Goal: Task Accomplishment & Management: Use online tool/utility

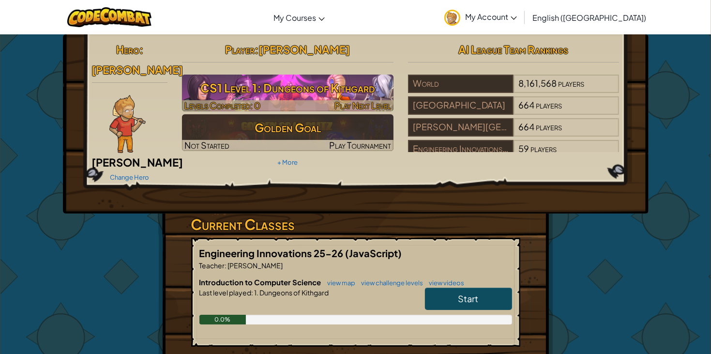
click at [287, 88] on h3 "CS1 Level 1: Dungeons of Kithgard" at bounding box center [288, 88] width 212 height 22
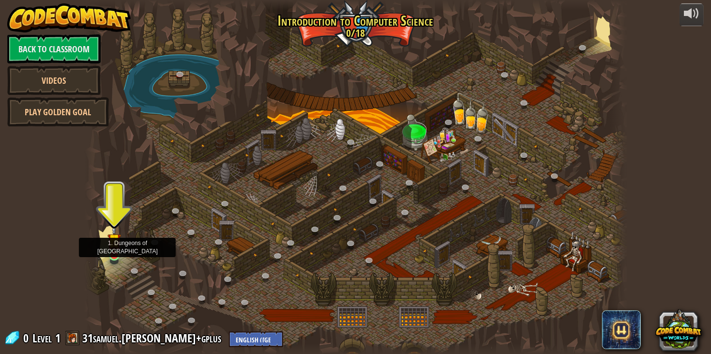
click at [115, 247] on img at bounding box center [114, 240] width 14 height 31
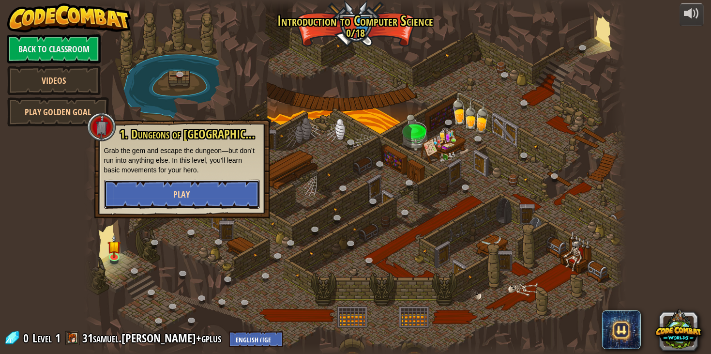
click at [192, 201] on button "Play" at bounding box center [182, 194] width 156 height 29
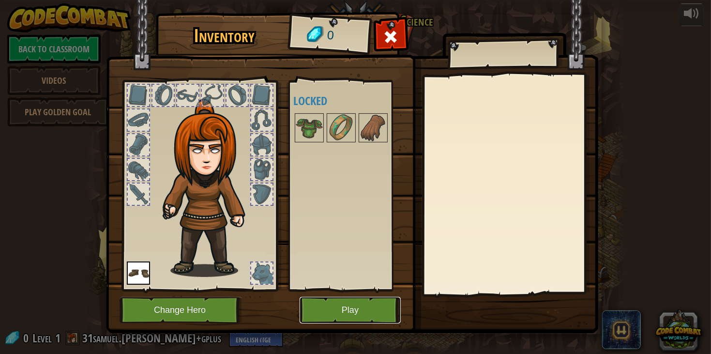
click at [331, 311] on button "Play" at bounding box center [350, 310] width 101 height 27
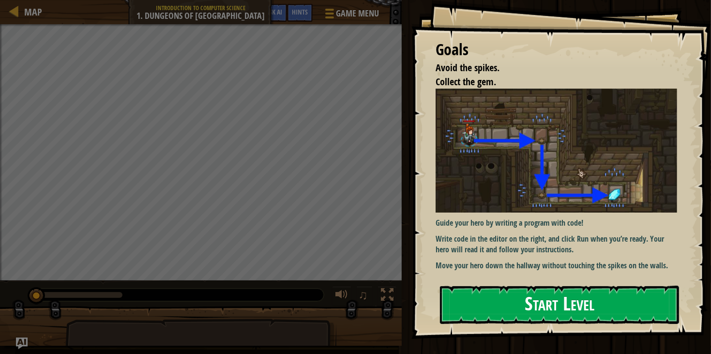
click at [519, 294] on button "Start Level" at bounding box center [559, 305] width 239 height 38
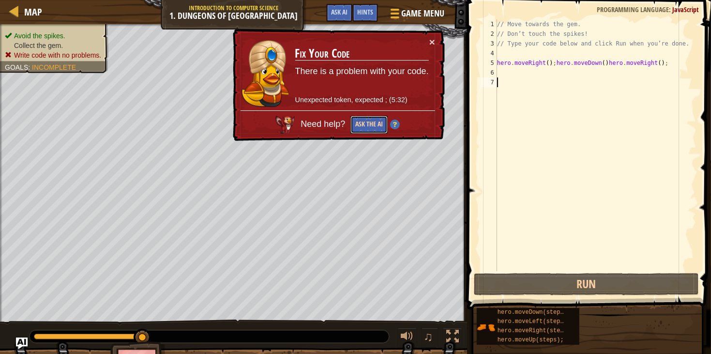
click at [376, 119] on button "Ask the AI" at bounding box center [369, 125] width 37 height 18
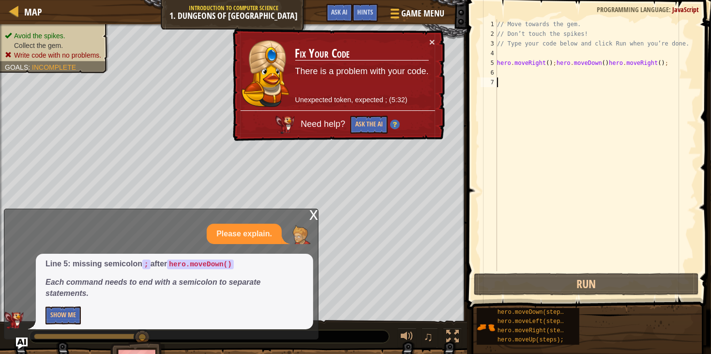
click at [518, 57] on div "// Move towards the gem. // Don’t touch the spikes! // Type your code below and…" at bounding box center [595, 154] width 201 height 271
click at [606, 62] on div "// Move towards the gem. // Don’t touch the spikes! // Type your code below and…" at bounding box center [595, 154] width 201 height 271
type textarea "hero.moveRight();hero.moveDown();hero.moveRight();"
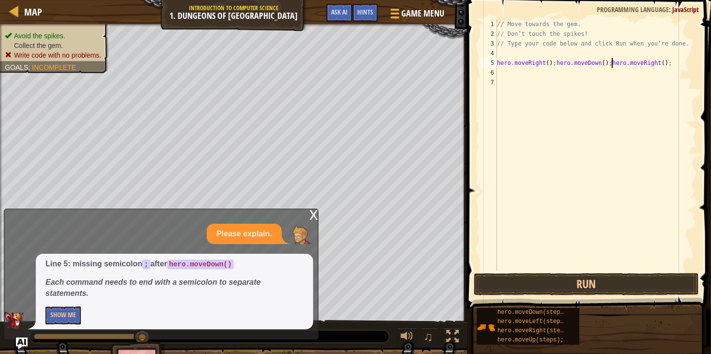
click at [629, 52] on div "// Move towards the gem. // Don’t touch the spikes! // Type your code below and…" at bounding box center [595, 154] width 201 height 271
click at [599, 280] on button "Run" at bounding box center [587, 284] width 226 height 22
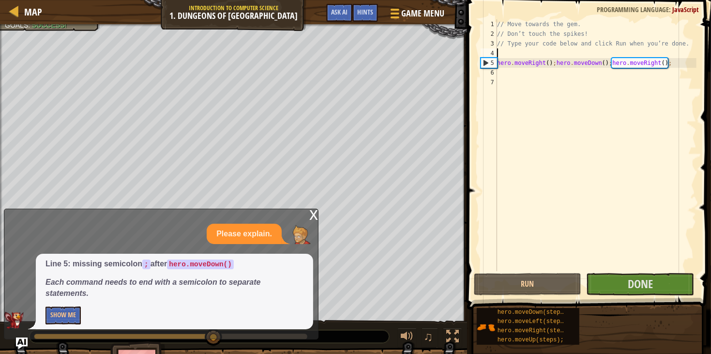
click at [312, 213] on div "x" at bounding box center [313, 214] width 9 height 10
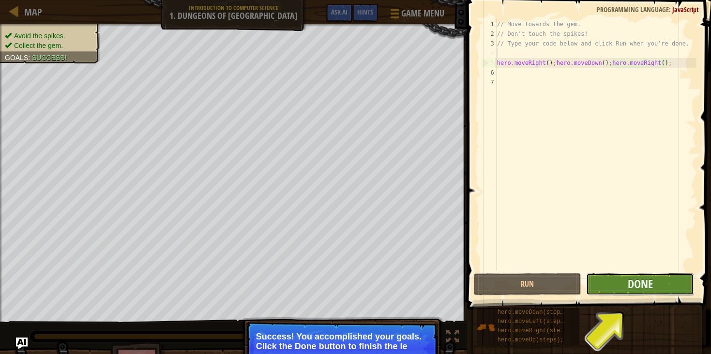
click at [626, 291] on button "Done" at bounding box center [640, 284] width 108 height 22
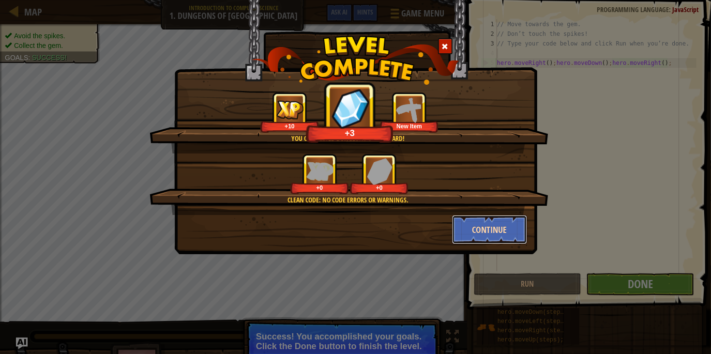
click at [485, 236] on button "Continue" at bounding box center [489, 229] width 75 height 29
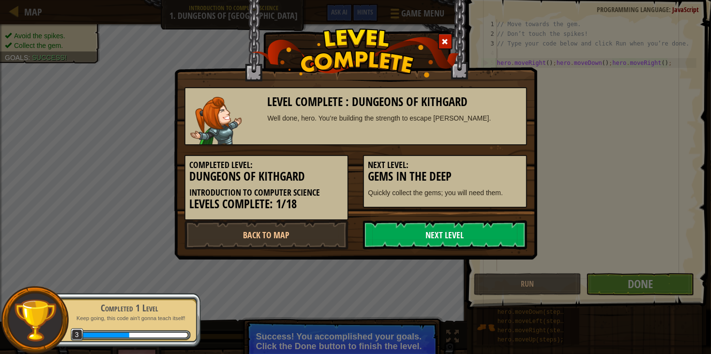
click at [480, 231] on link "Next Level" at bounding box center [445, 234] width 164 height 29
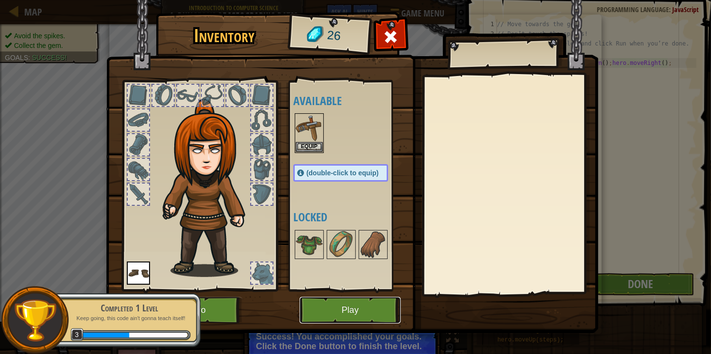
click at [349, 313] on button "Play" at bounding box center [350, 310] width 101 height 27
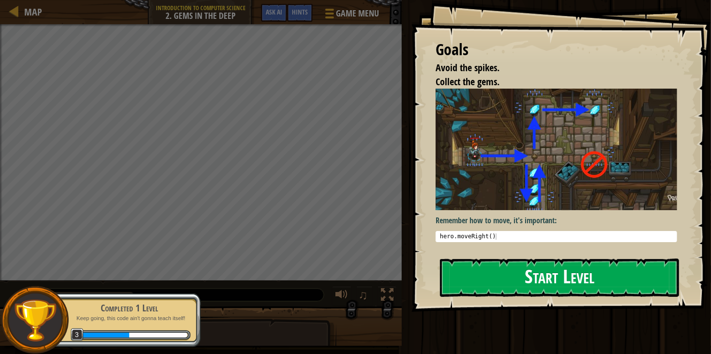
click at [553, 279] on button "Start Level" at bounding box center [559, 278] width 239 height 38
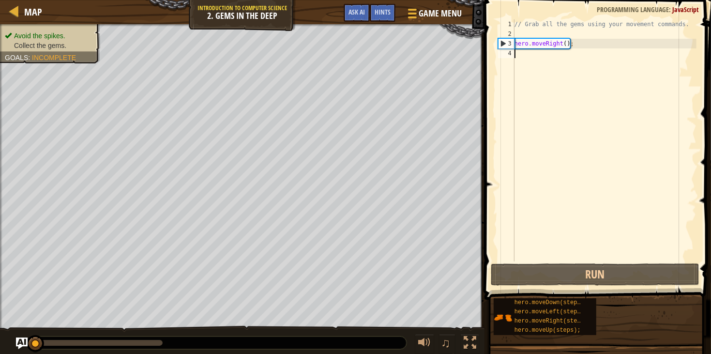
click at [590, 46] on div "// Grab all the gems using your movement commands. hero . moveRight ( ) ;" at bounding box center [605, 149] width 184 height 261
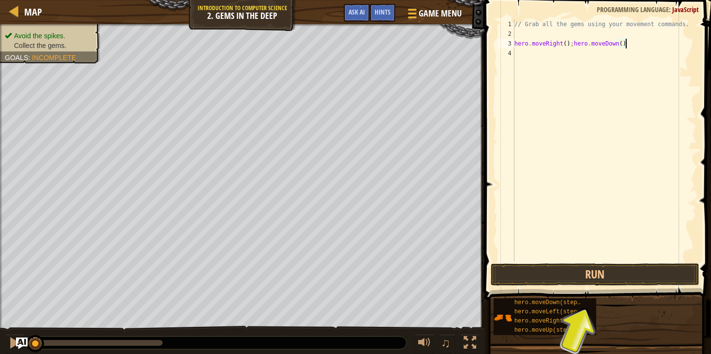
scroll to position [4, 9]
click at [574, 284] on button "Run" at bounding box center [595, 274] width 209 height 22
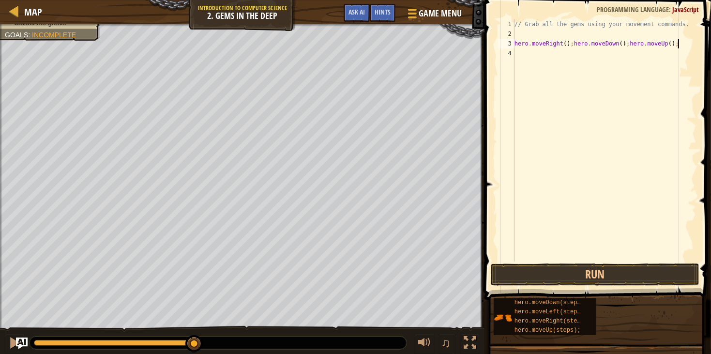
scroll to position [4, 13]
click at [518, 270] on button "Run" at bounding box center [595, 274] width 209 height 22
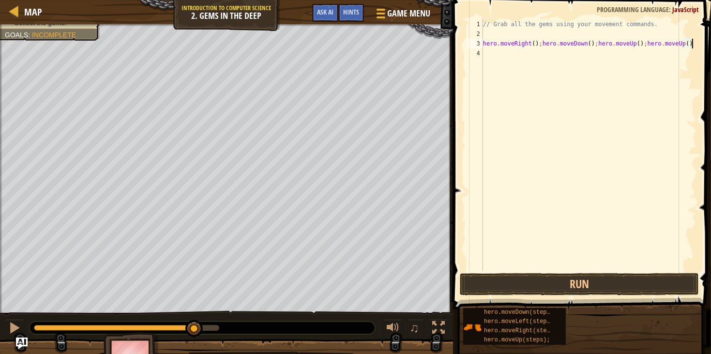
scroll to position [4, 17]
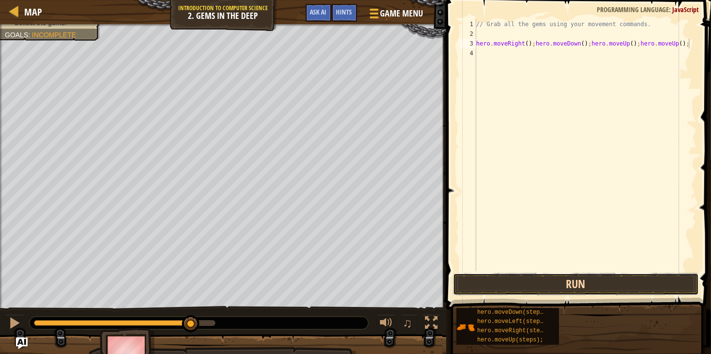
click at [561, 284] on button "Run" at bounding box center [576, 284] width 246 height 22
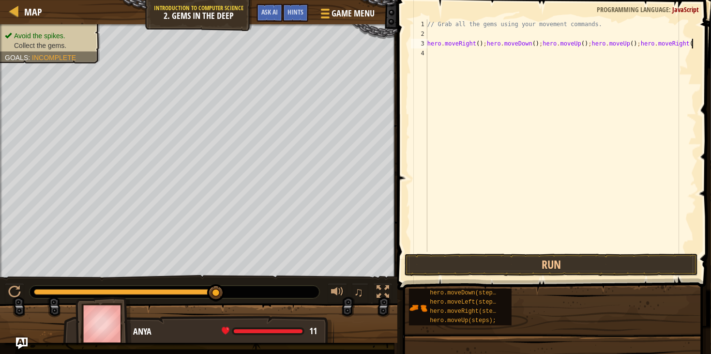
scroll to position [4, 21]
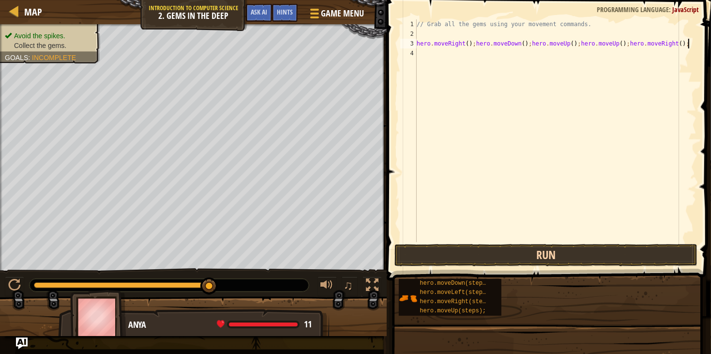
type textarea "hero.moveRight();hero.moveDown();hero.moveUp();hero.moveUp();hero.moveRight();"
click at [530, 256] on button "Run" at bounding box center [547, 255] width 304 height 22
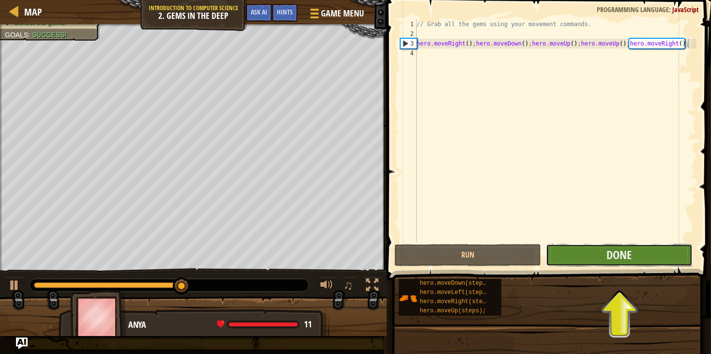
click at [601, 254] on button "Done" at bounding box center [619, 255] width 147 height 22
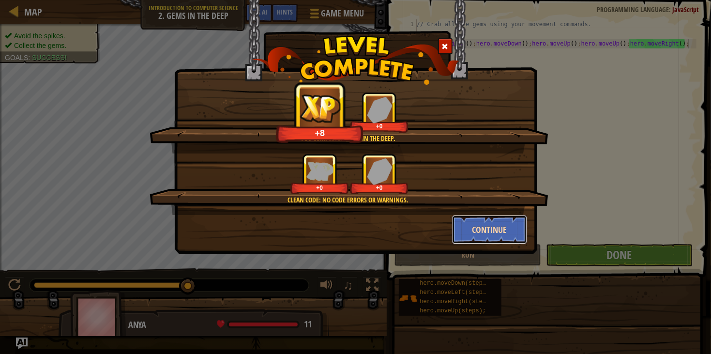
click at [487, 236] on button "Continue" at bounding box center [489, 229] width 75 height 29
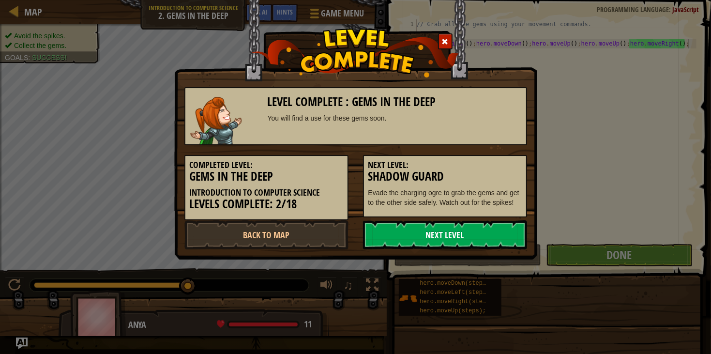
click at [469, 238] on link "Next Level" at bounding box center [445, 234] width 164 height 29
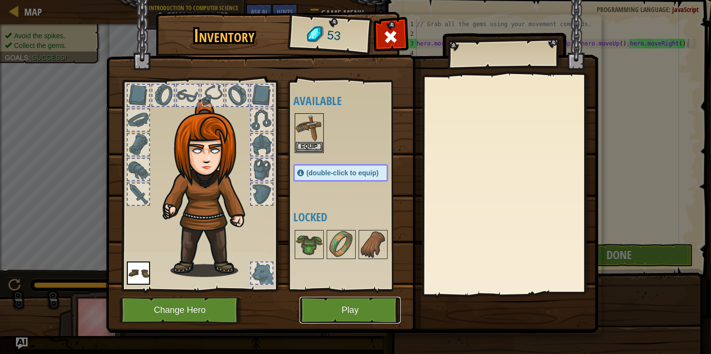
click at [324, 322] on button "Play" at bounding box center [350, 310] width 101 height 27
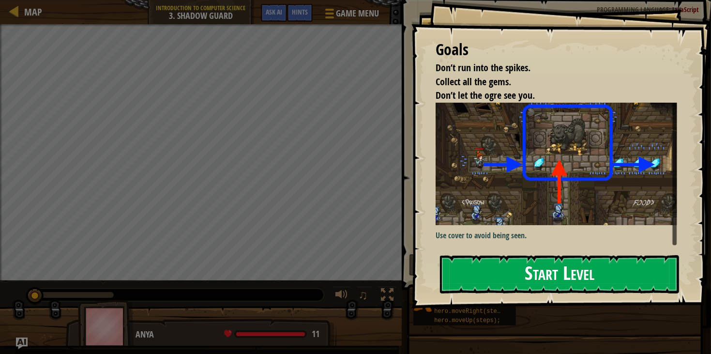
click at [490, 268] on button "Start Level" at bounding box center [559, 274] width 239 height 38
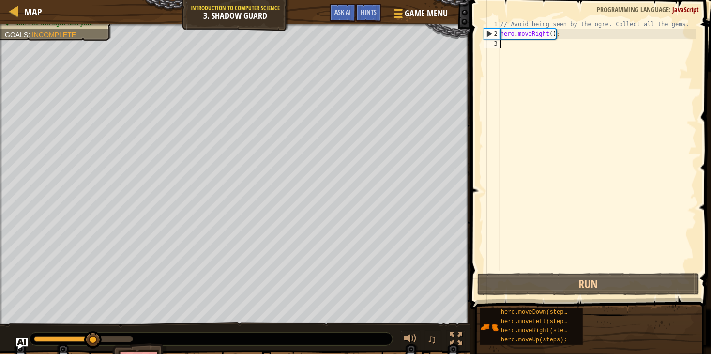
click at [569, 35] on div "// Avoid being seen by the ogre. Collect all the gems. hero . moveRight ( ) ;" at bounding box center [598, 154] width 198 height 271
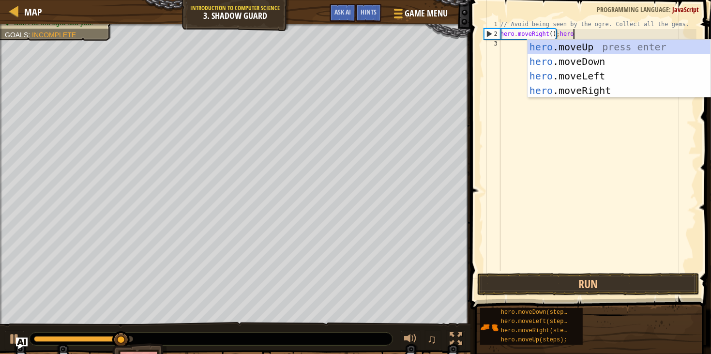
scroll to position [4, 5]
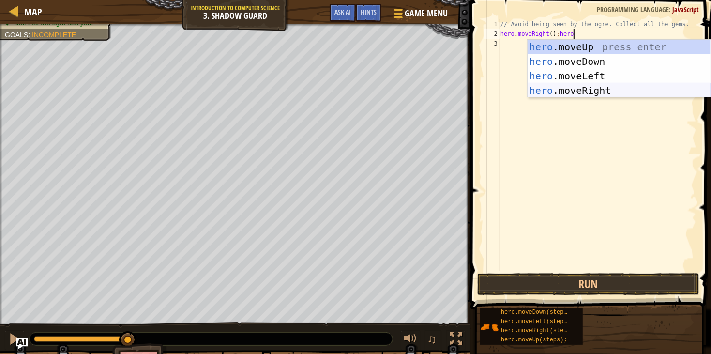
click at [579, 88] on div "hero .moveUp press enter hero .moveDown press enter hero .moveLeft press enter …" at bounding box center [619, 83] width 183 height 87
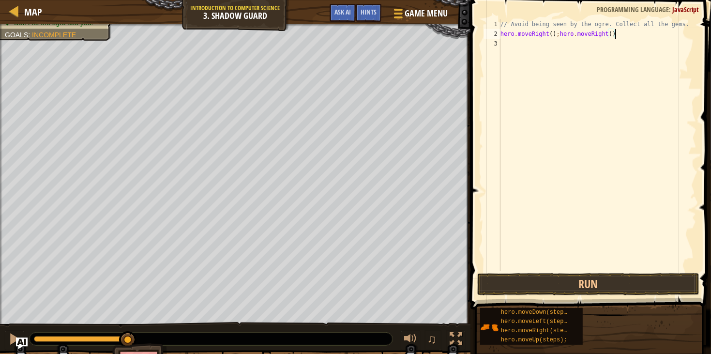
scroll to position [4, 9]
click at [526, 287] on button "Run" at bounding box center [588, 284] width 222 height 22
click at [613, 285] on button "Run" at bounding box center [588, 284] width 222 height 22
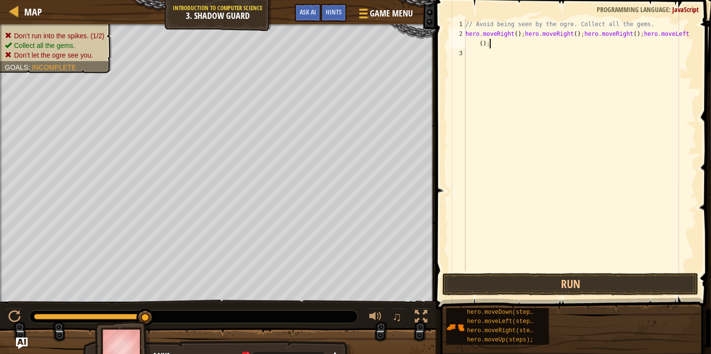
scroll to position [4, 18]
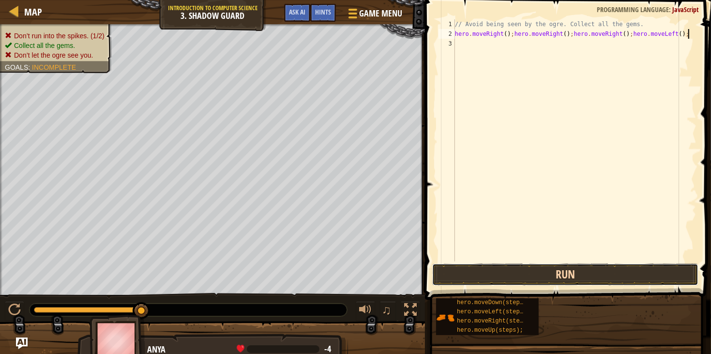
click at [589, 280] on button "Run" at bounding box center [565, 274] width 266 height 22
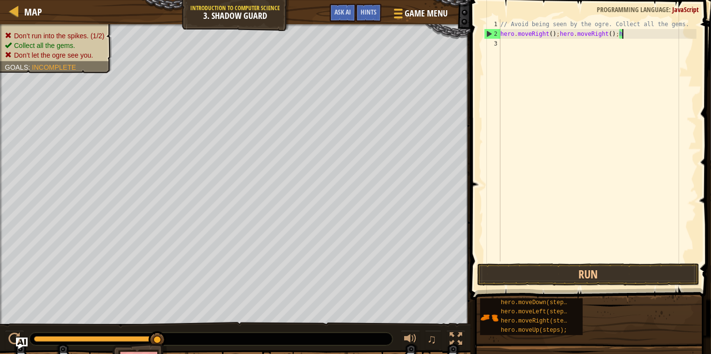
type textarea "hero.moveRight();hero.moveRight();"
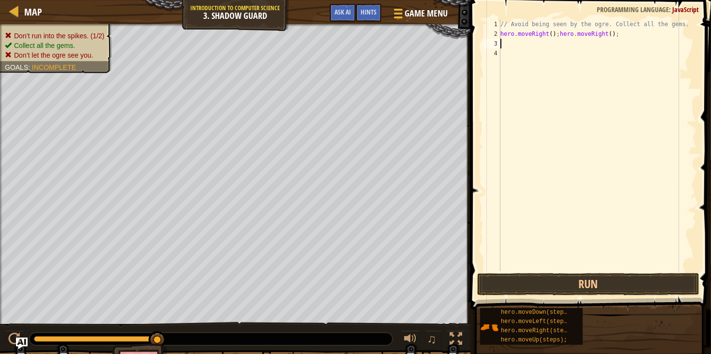
scroll to position [4, 0]
click at [569, 287] on button "Run" at bounding box center [588, 284] width 222 height 22
click at [599, 280] on button "Run" at bounding box center [588, 284] width 222 height 22
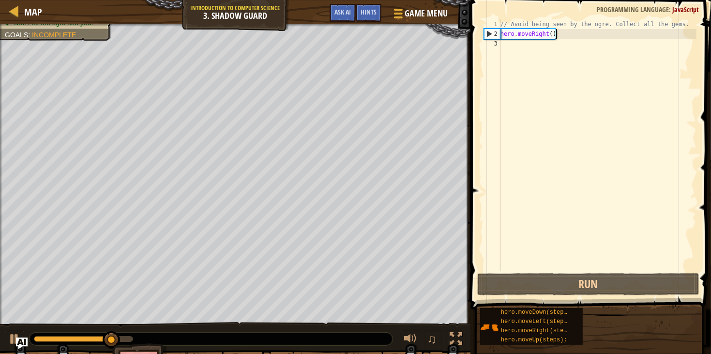
click at [575, 35] on div "// Avoid being seen by the ogre. Collect all the gems. hero . moveRight ( )" at bounding box center [598, 154] width 198 height 271
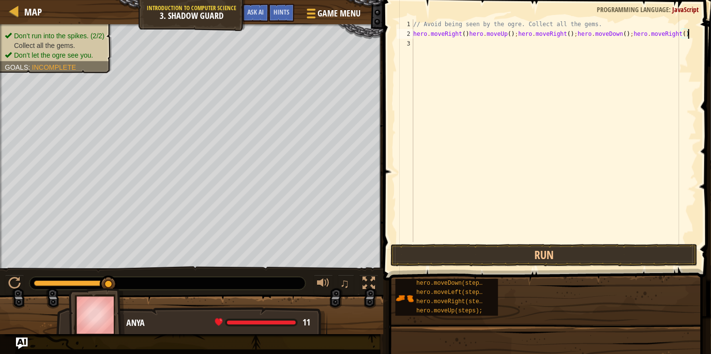
scroll to position [4, 22]
click at [476, 253] on button "Run" at bounding box center [544, 255] width 307 height 22
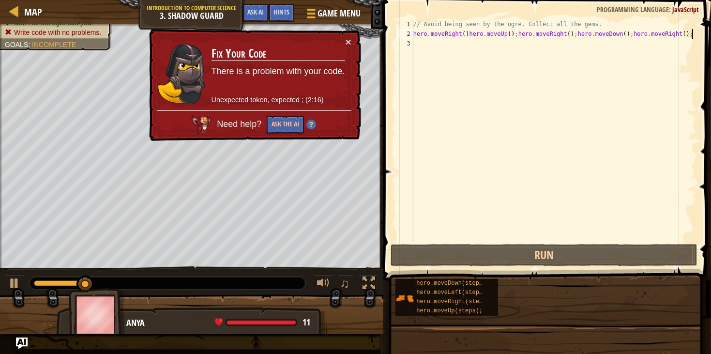
click at [468, 34] on div "// Avoid being seen by the ogre. Collect all the gems. hero . moveRight ( ) her…" at bounding box center [554, 140] width 285 height 242
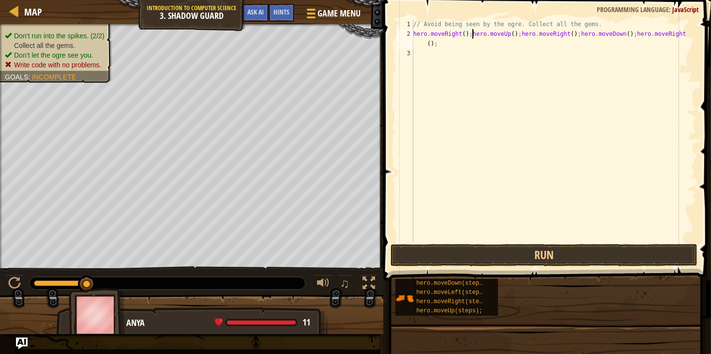
scroll to position [4, 4]
click at [498, 46] on div "// Avoid being seen by the ogre. Collect all the gems. hero . moveRight ( ) ; h…" at bounding box center [554, 140] width 285 height 242
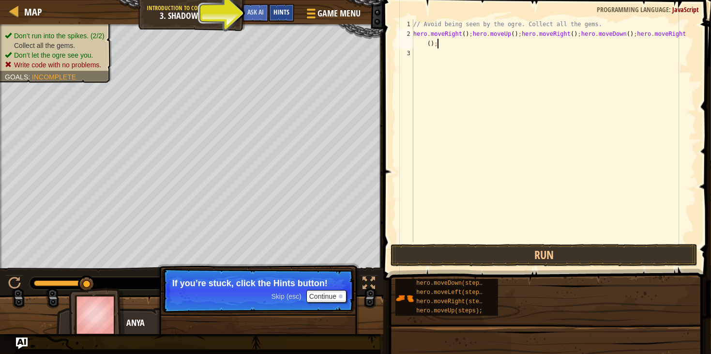
type textarea "hero.moveRight();hero.moveUp();hero.moveRight();hero.moveDown();hero.moveRight(…"
click at [277, 12] on span "Hints" at bounding box center [282, 11] width 16 height 9
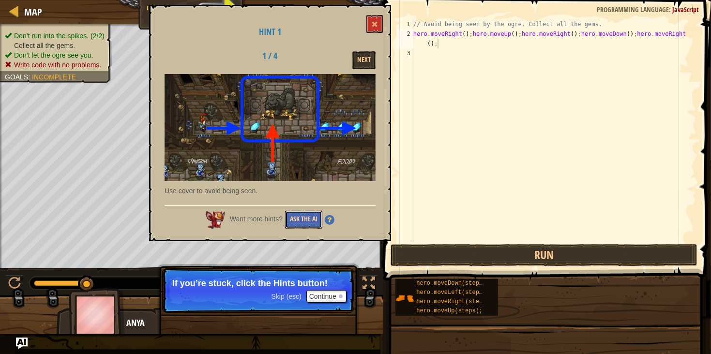
click at [309, 219] on button "Ask the AI" at bounding box center [303, 220] width 37 height 18
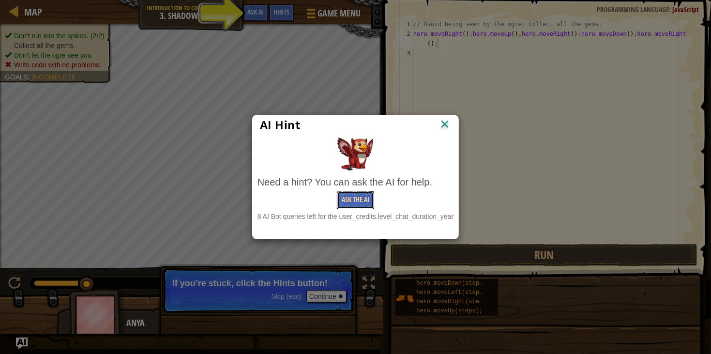
click at [341, 200] on button "Ask the AI" at bounding box center [355, 200] width 37 height 18
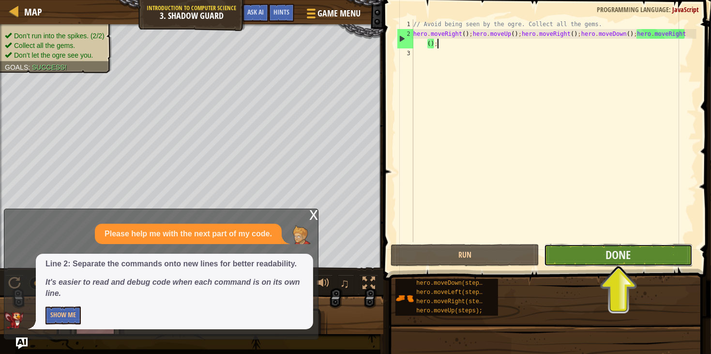
click at [584, 255] on button "Done" at bounding box center [618, 255] width 149 height 22
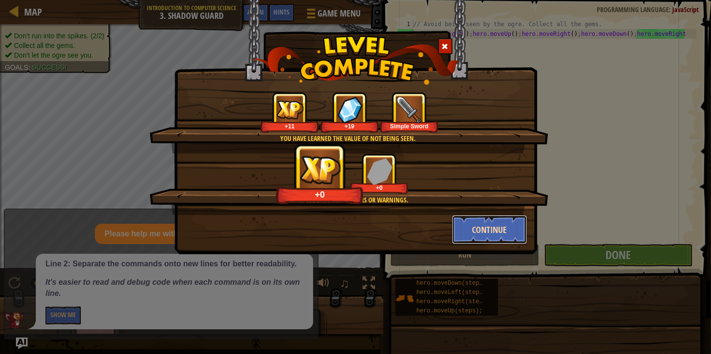
click at [481, 234] on button "Continue" at bounding box center [489, 229] width 75 height 29
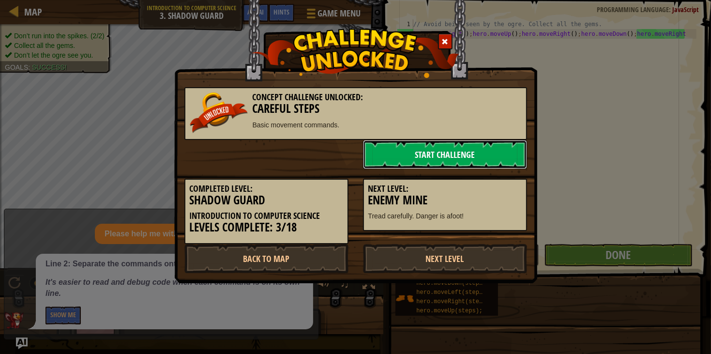
click at [464, 153] on link "Start Challenge" at bounding box center [445, 154] width 164 height 29
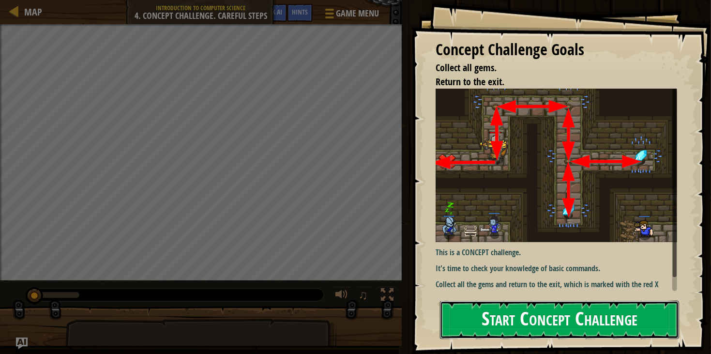
click at [501, 301] on button "Start Concept Challenge" at bounding box center [559, 320] width 239 height 38
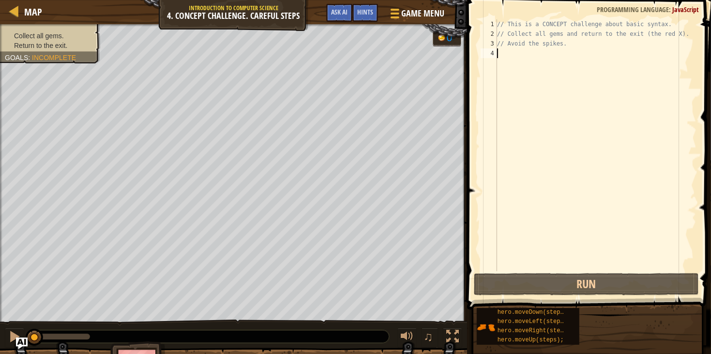
type textarea "m"
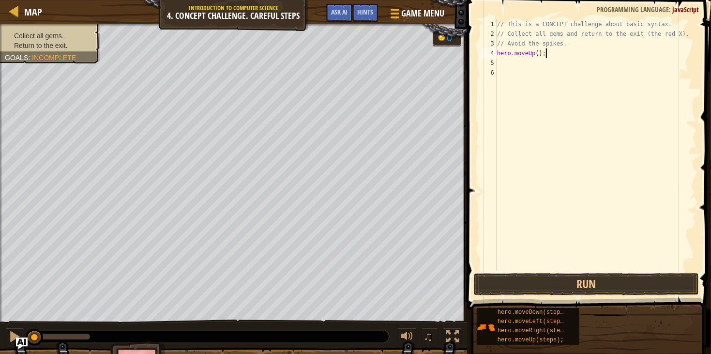
click at [562, 54] on div "// This is a CONCEPT challenge about basic syntax. // Collect all gems and retu…" at bounding box center [595, 154] width 201 height 271
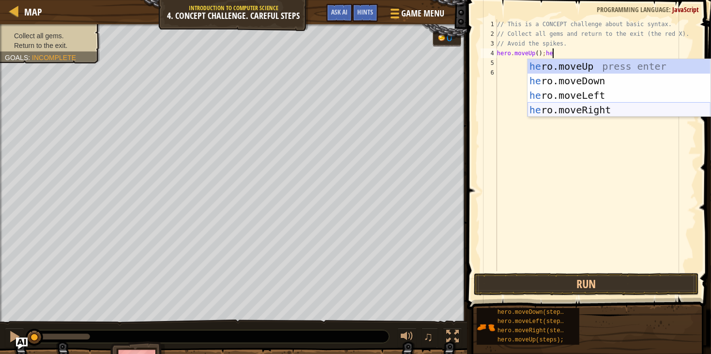
click at [581, 105] on div "he ro.moveUp press enter he ro.moveDown press enter he ro.moveLeft press enter …" at bounding box center [619, 102] width 183 height 87
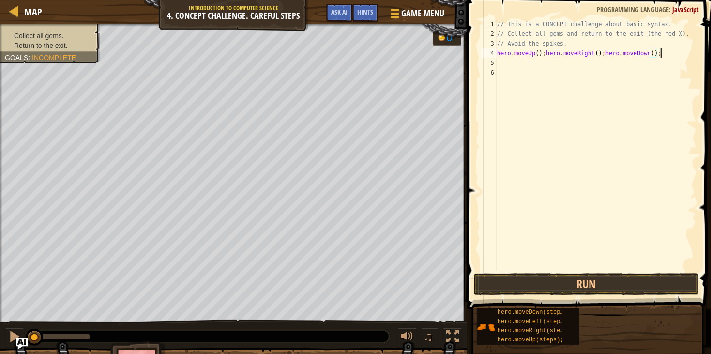
scroll to position [4, 13]
click at [567, 284] on button "Run" at bounding box center [587, 284] width 226 height 22
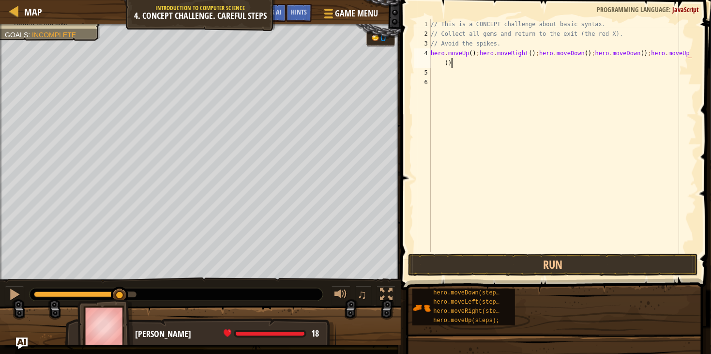
scroll to position [4, 21]
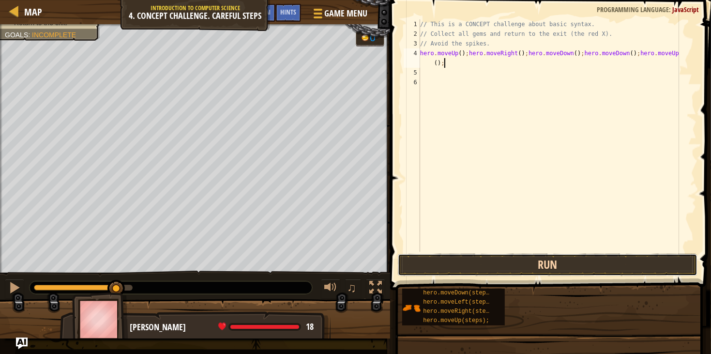
click at [584, 255] on button "Run" at bounding box center [548, 265] width 300 height 22
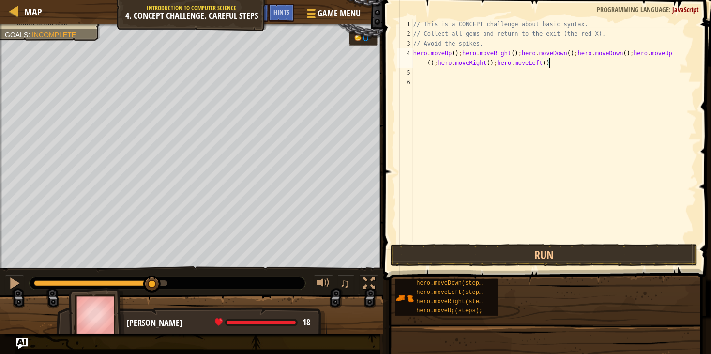
scroll to position [4, 31]
click at [514, 246] on button "Run" at bounding box center [544, 255] width 307 height 22
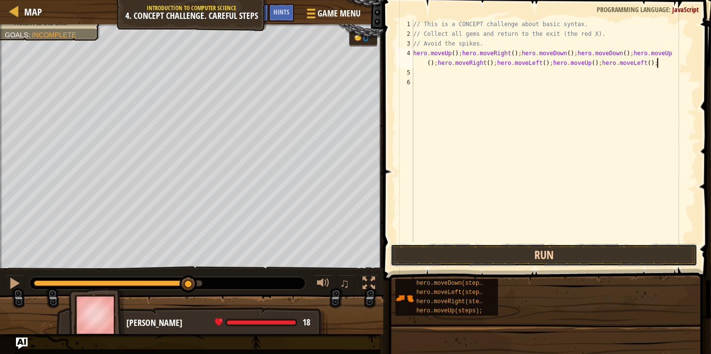
click at [462, 251] on button "Run" at bounding box center [544, 255] width 307 height 22
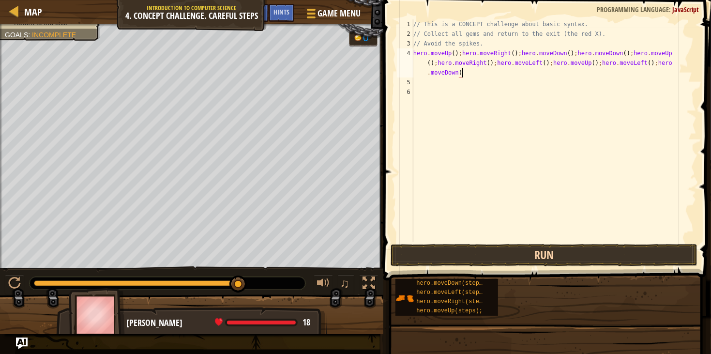
scroll to position [4, 44]
click at [458, 258] on button "Run" at bounding box center [544, 255] width 307 height 22
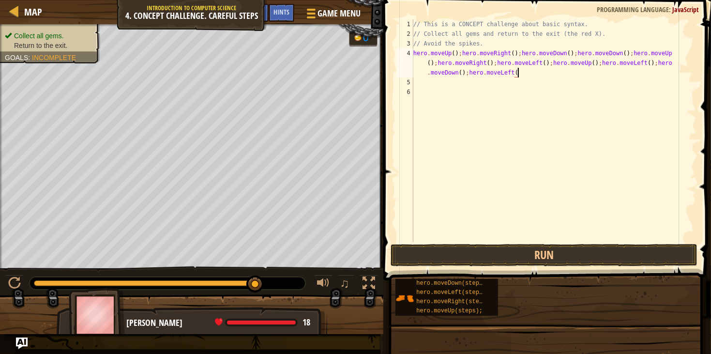
scroll to position [4, 48]
type textarea "hero.moveUp();hero.moveRight();hero.moveDown();hero.moveDown();hero.moveUp();he…"
click at [446, 258] on button "Run" at bounding box center [544, 255] width 307 height 22
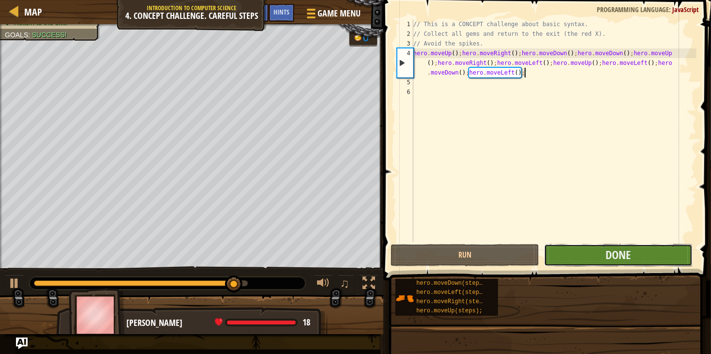
click at [569, 249] on button "Done" at bounding box center [618, 255] width 149 height 22
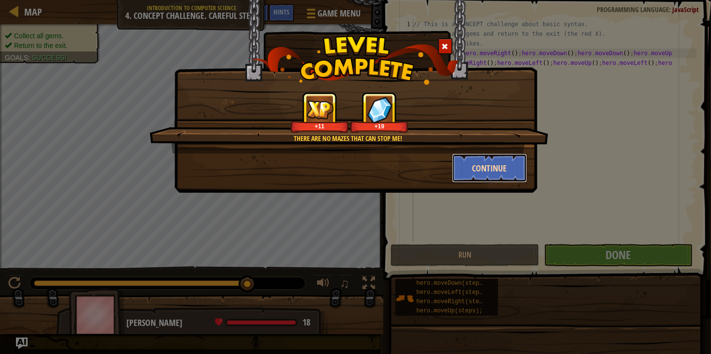
click at [494, 168] on button "Continue" at bounding box center [489, 168] width 75 height 29
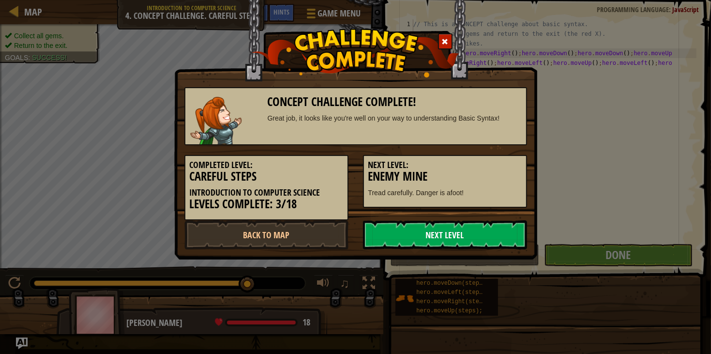
click at [384, 233] on link "Next Level" at bounding box center [445, 234] width 164 height 29
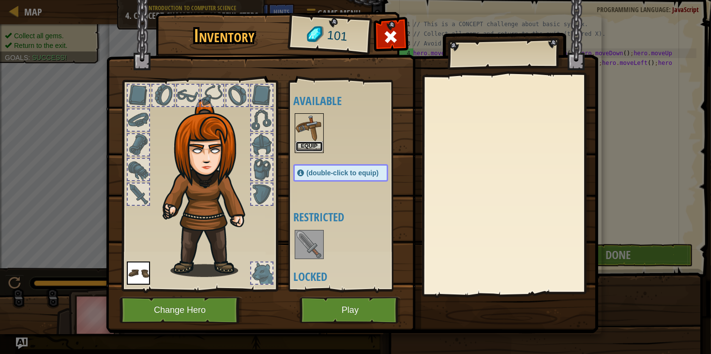
click at [313, 145] on button "Equip" at bounding box center [309, 146] width 27 height 10
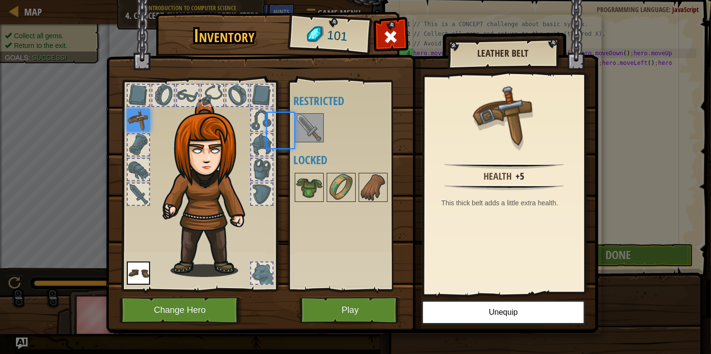
click at [313, 145] on div "Available Equip Equip (double-click to equip) Restricted Locked" at bounding box center [350, 186] width 114 height 202
click at [344, 311] on button "Play" at bounding box center [350, 310] width 101 height 27
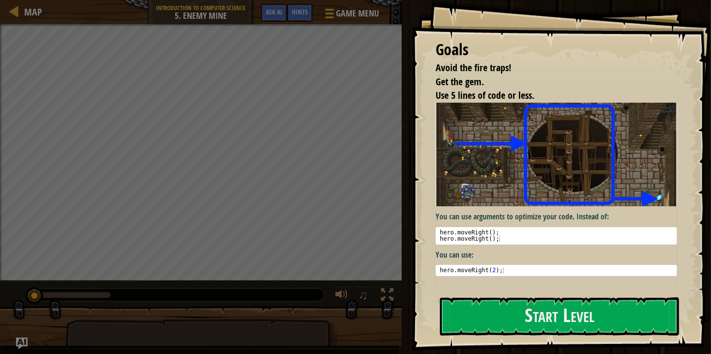
click at [482, 168] on img at bounding box center [557, 155] width 242 height 104
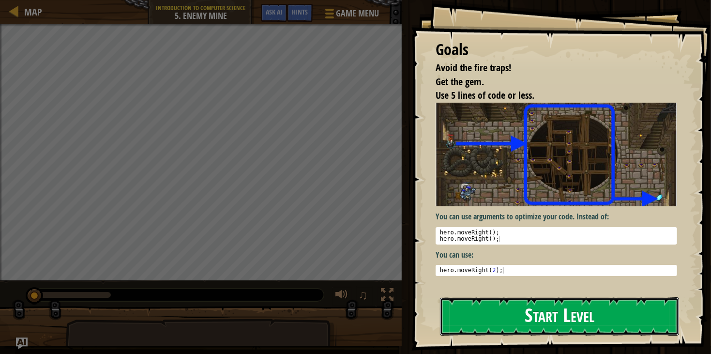
click at [494, 314] on button "Start Level" at bounding box center [559, 316] width 239 height 38
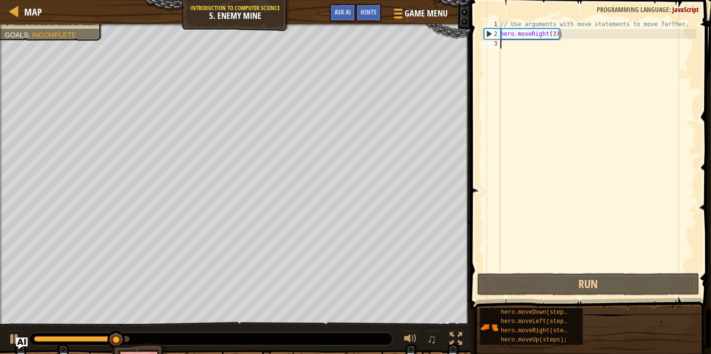
click at [573, 31] on div "// Use arguments with move statements to move farther. hero . moveRight ( 3 ) ;" at bounding box center [598, 154] width 198 height 271
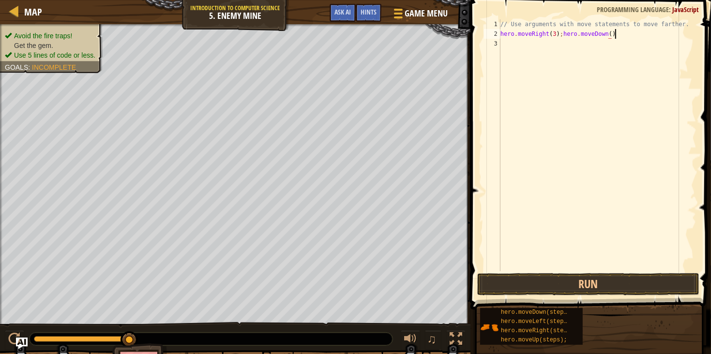
scroll to position [4, 9]
click at [551, 290] on button "Run" at bounding box center [588, 284] width 222 height 22
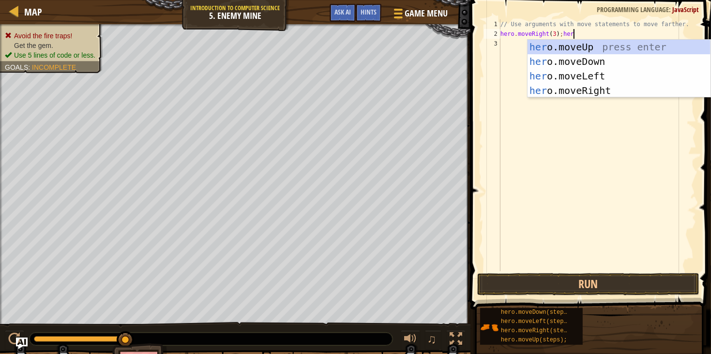
scroll to position [4, 6]
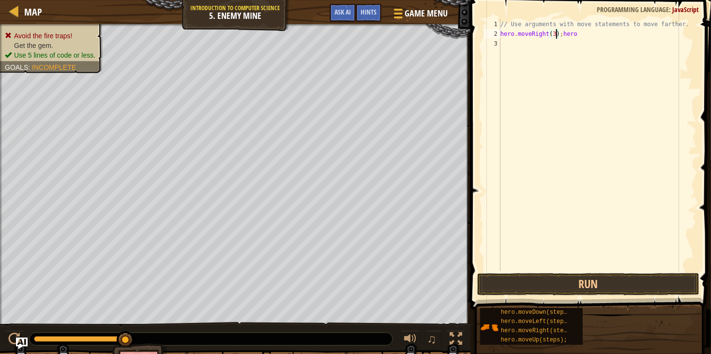
click at [558, 33] on div "// Use arguments with move statements to move farther. hero . moveRight ( 3 ) ;…" at bounding box center [598, 154] width 198 height 271
click at [590, 33] on div "// Use arguments with move statements to move farther. hero . moveRight ( 4 ) ;…" at bounding box center [598, 154] width 198 height 271
type textarea "hero.moveRight(4);hero.moveDown(2);"
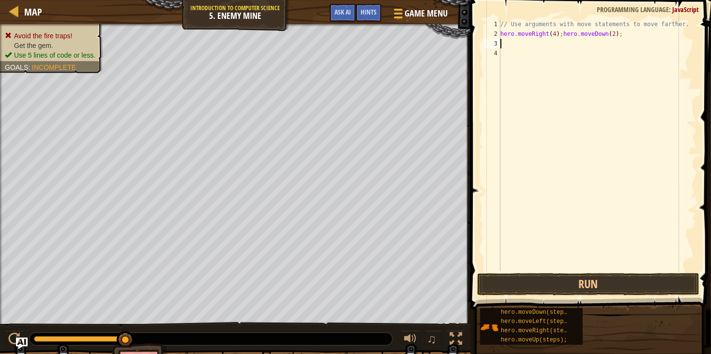
scroll to position [4, 0]
click at [595, 285] on button "Run" at bounding box center [588, 284] width 222 height 22
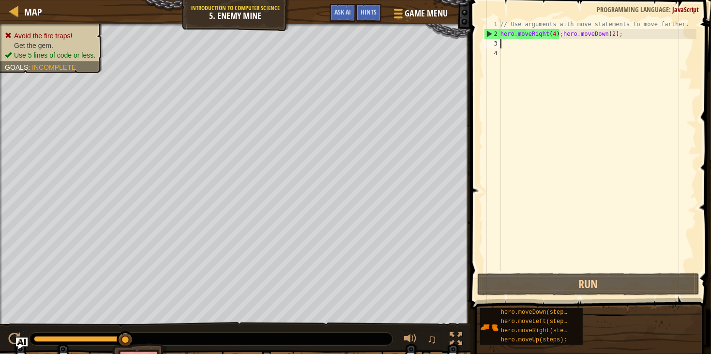
click at [556, 33] on div "// Use arguments with move statements to move farther. hero . moveRight ( 4 ) ;…" at bounding box center [598, 154] width 198 height 271
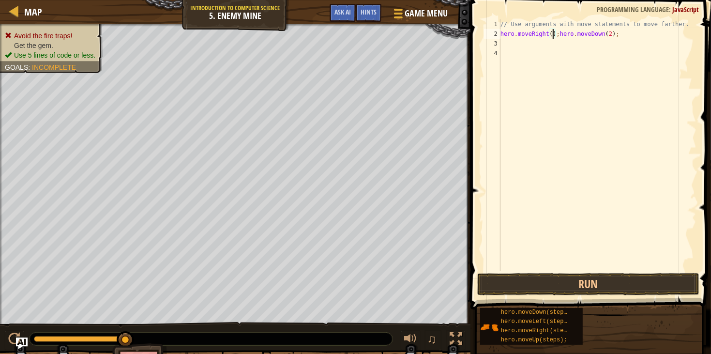
scroll to position [4, 4]
click at [550, 280] on button "Run" at bounding box center [588, 284] width 222 height 22
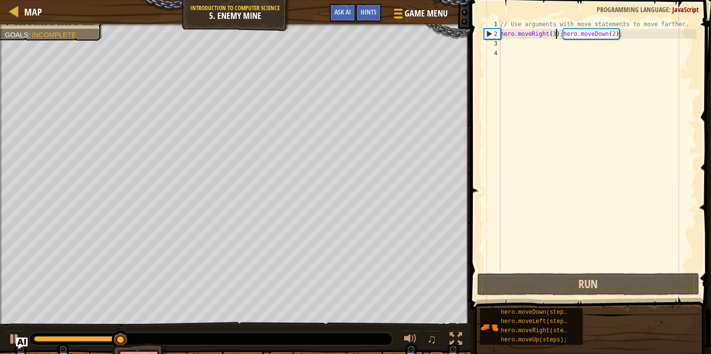
click at [609, 34] on div "// Use arguments with move statements to move farther. hero . moveRight ( 3 ) ;…" at bounding box center [598, 154] width 198 height 271
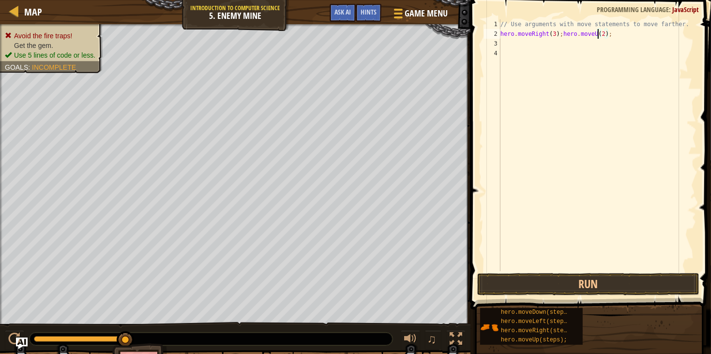
scroll to position [4, 8]
click at [566, 286] on button "Run" at bounding box center [588, 284] width 222 height 22
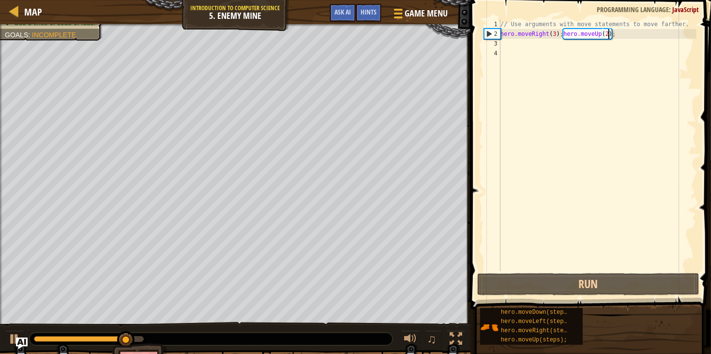
click at [609, 33] on div "// Use arguments with move statements to move farther. hero . moveRight ( 3 ) ;…" at bounding box center [598, 154] width 198 height 271
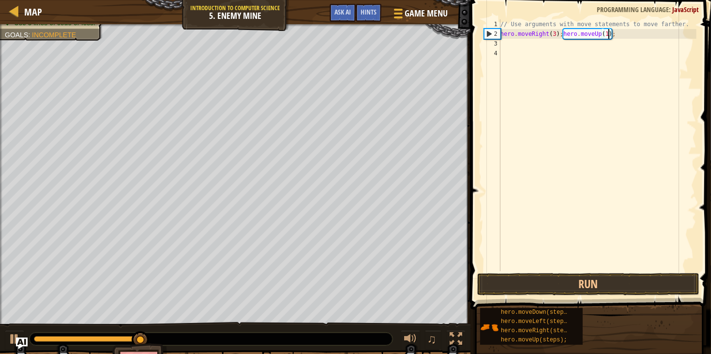
click at [625, 35] on div "// Use arguments with move statements to move farther. hero . moveRight ( 3 ) ;…" at bounding box center [598, 154] width 198 height 271
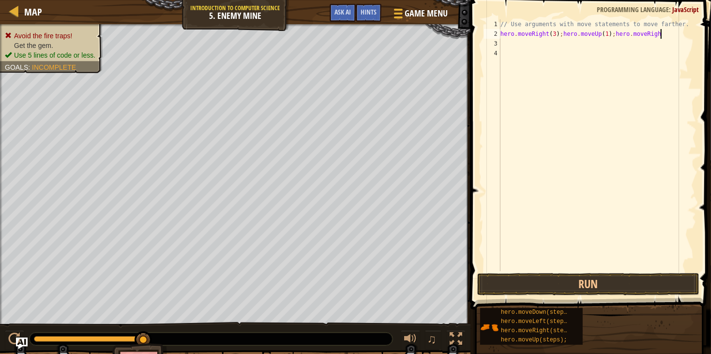
scroll to position [4, 13]
type textarea "hero.moveRight(3);hero.moveUp(1);hero.moveRight();"
click at [588, 283] on button "Run" at bounding box center [588, 284] width 222 height 22
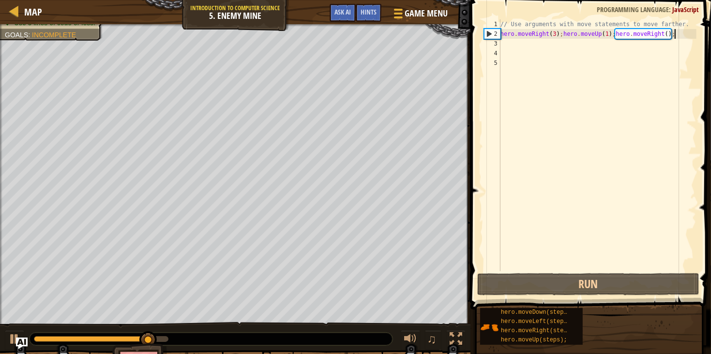
click at [689, 34] on div "// Use arguments with move statements to move farther. hero . moveRight ( 3 ) ;…" at bounding box center [598, 154] width 198 height 271
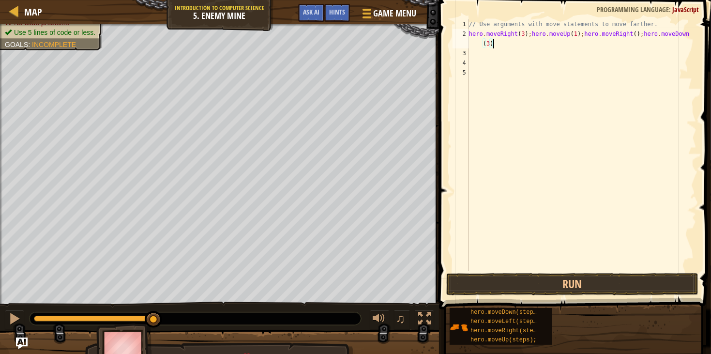
scroll to position [4, 18]
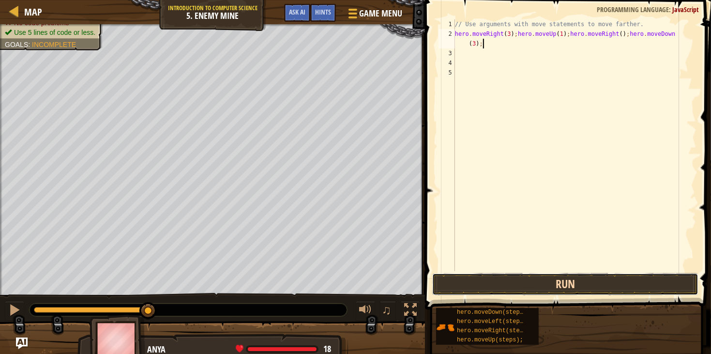
click at [594, 281] on button "Run" at bounding box center [565, 284] width 266 height 22
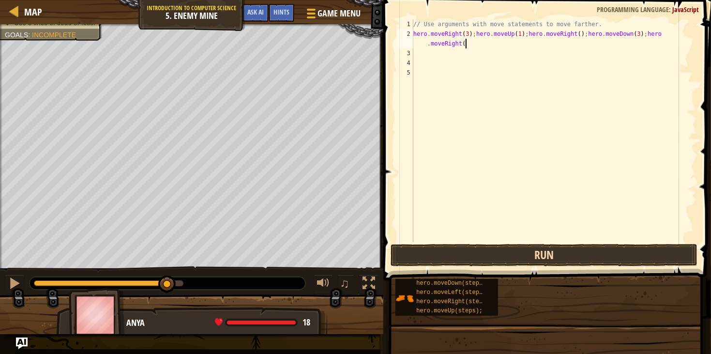
scroll to position [4, 23]
type textarea "hero.moveRight(3);hero.moveUp(1);hero.moveRight();hero.moveDown(3);hero.moveRig…"
click at [517, 256] on button "Run" at bounding box center [544, 255] width 307 height 22
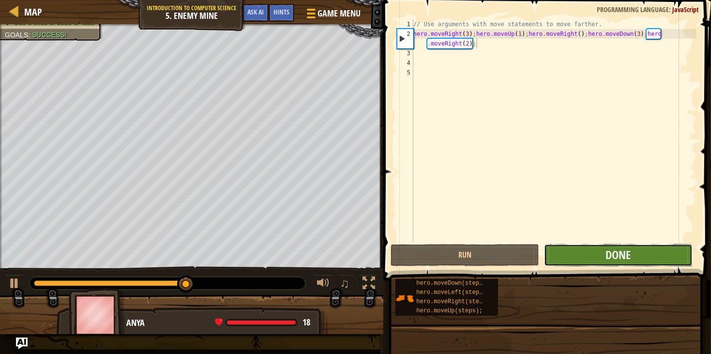
click at [602, 252] on button "Done" at bounding box center [618, 255] width 149 height 22
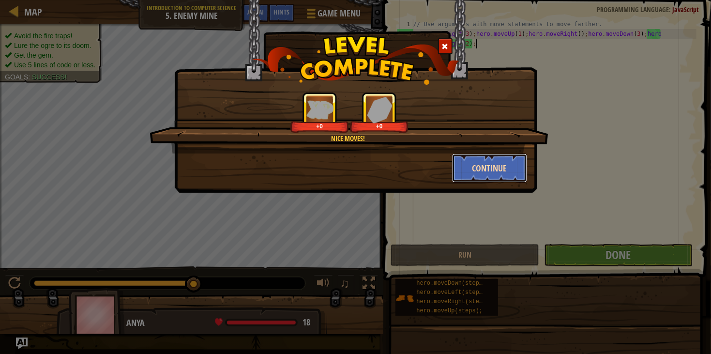
click at [479, 162] on button "Continue" at bounding box center [489, 168] width 75 height 29
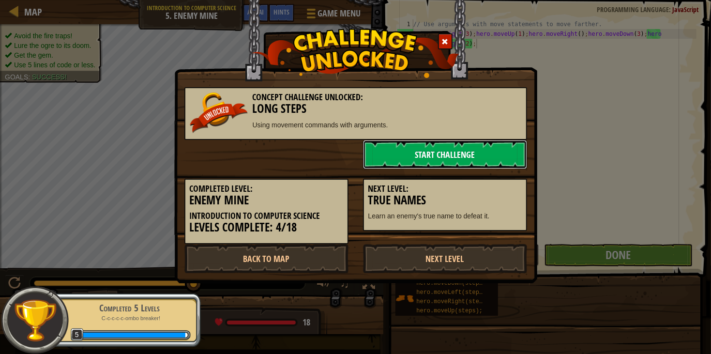
click at [459, 157] on link "Start Challenge" at bounding box center [445, 154] width 164 height 29
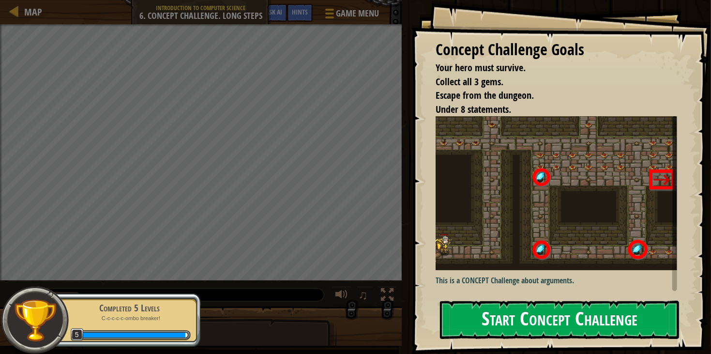
click at [468, 319] on button "Start Concept Challenge" at bounding box center [559, 320] width 239 height 38
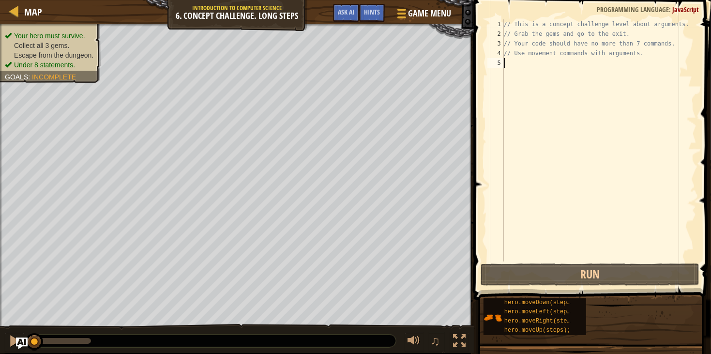
scroll to position [4, 0]
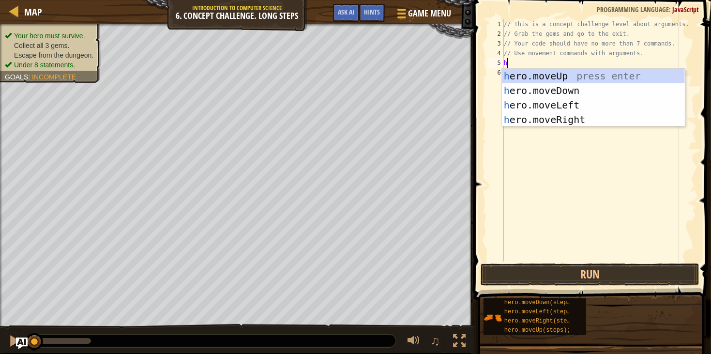
type textarea "her"
click at [561, 120] on div "her o.moveUp press enter her o.moveDown press enter her o.moveLeft press enter …" at bounding box center [593, 112] width 183 height 87
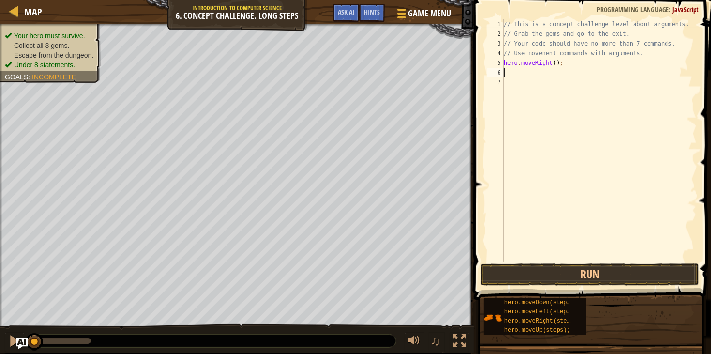
click at [594, 64] on div "// This is a concept challenge level about arguments. // Grab the gems and go t…" at bounding box center [599, 149] width 195 height 261
click at [606, 62] on div "// This is a concept challenge level about arguments. // Grab the gems and go t…" at bounding box center [599, 149] width 195 height 261
click at [640, 64] on div "// This is a concept challenge level about arguments. // Grab the gems and go t…" at bounding box center [599, 149] width 195 height 261
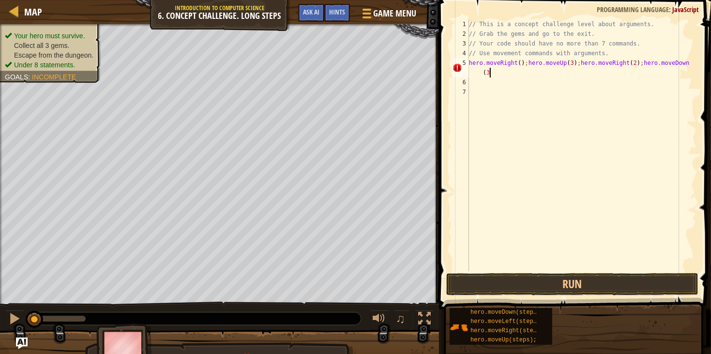
scroll to position [4, 18]
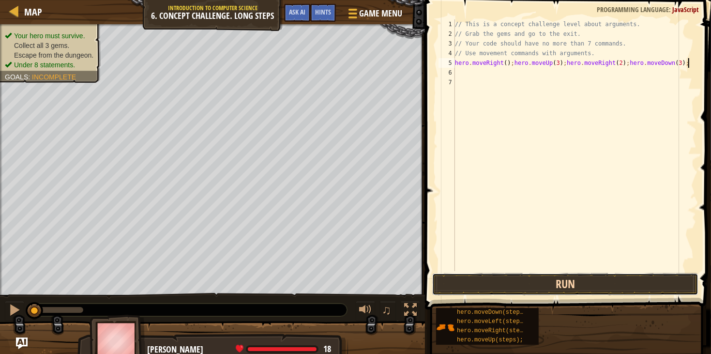
click at [544, 285] on button "Run" at bounding box center [565, 284] width 266 height 22
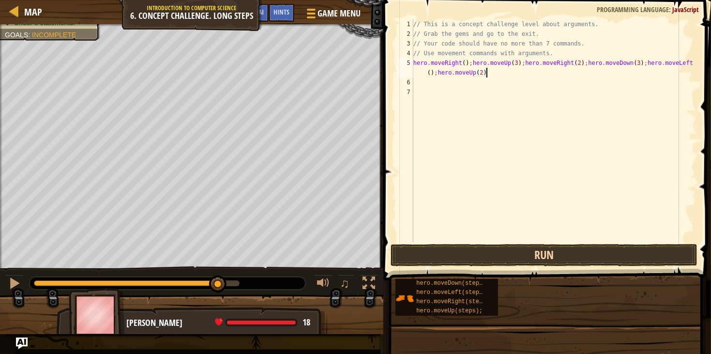
scroll to position [4, 27]
click at [480, 247] on button "Run" at bounding box center [544, 255] width 307 height 22
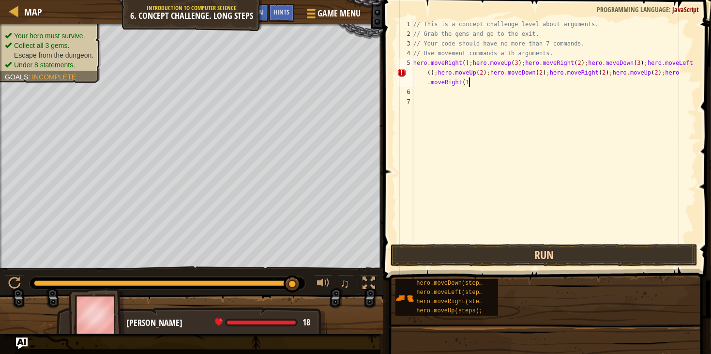
scroll to position [4, 46]
click at [446, 257] on button "Run" at bounding box center [544, 255] width 307 height 22
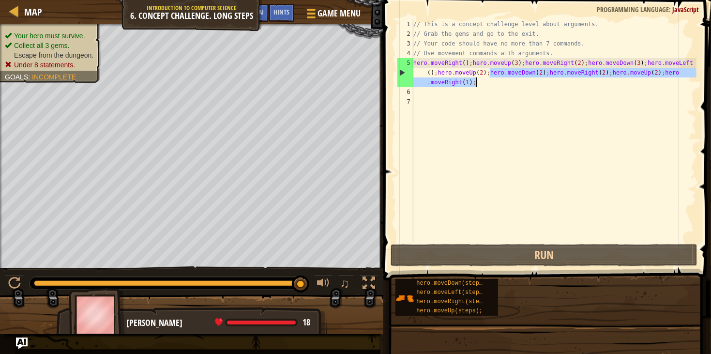
drag, startPoint x: 489, startPoint y: 72, endPoint x: 621, endPoint y: 85, distance: 132.9
click at [621, 85] on div "// This is a concept challenge level about arguments. // Grab the gems and go t…" at bounding box center [554, 140] width 285 height 242
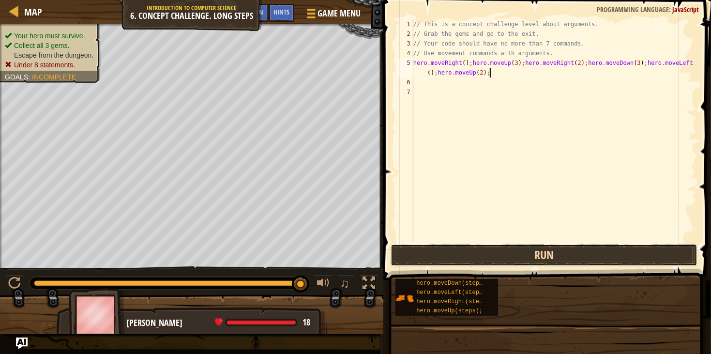
click at [552, 253] on button "Run" at bounding box center [544, 255] width 307 height 22
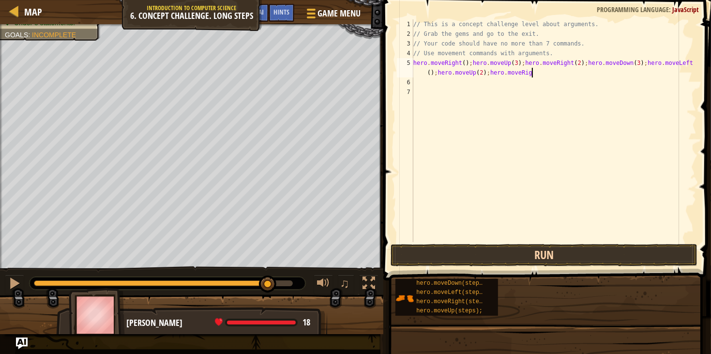
scroll to position [4, 31]
type textarea "hero.moveRight();hero.moveUp(3);hero.moveRight(2);hero.moveDown(3);hero.moveLef…"
click at [476, 264] on button "Run" at bounding box center [544, 255] width 307 height 22
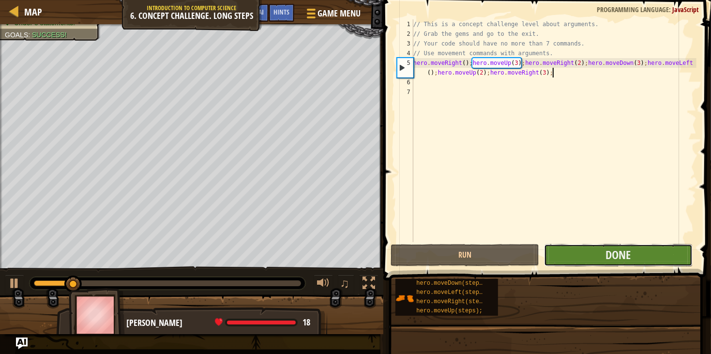
click at [588, 253] on button "Done" at bounding box center [618, 255] width 149 height 22
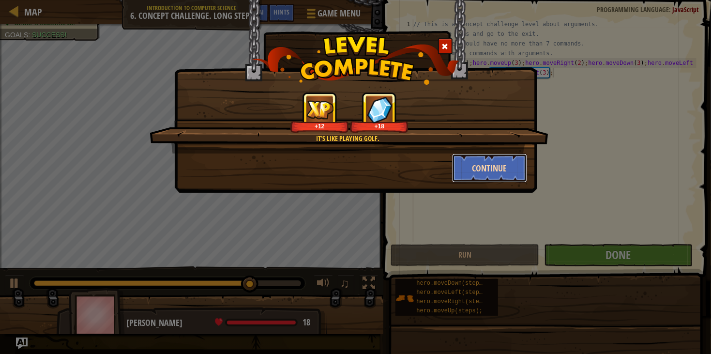
click at [507, 171] on button "Continue" at bounding box center [489, 168] width 75 height 29
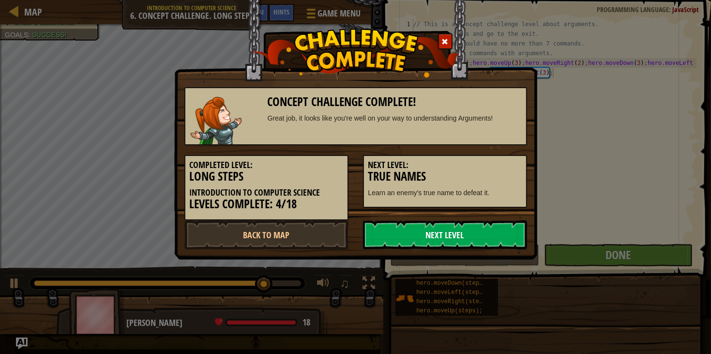
click at [407, 239] on link "Next Level" at bounding box center [445, 234] width 164 height 29
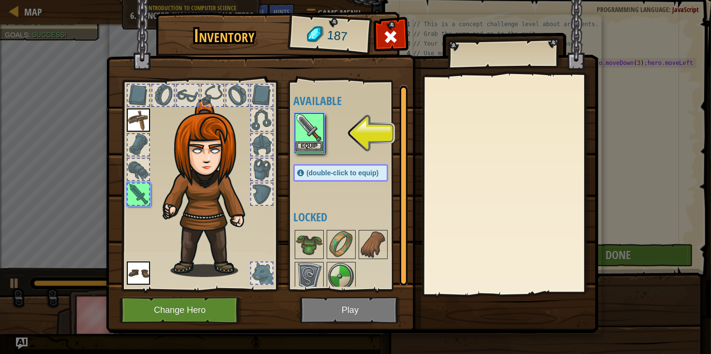
click at [320, 138] on img at bounding box center [309, 127] width 27 height 27
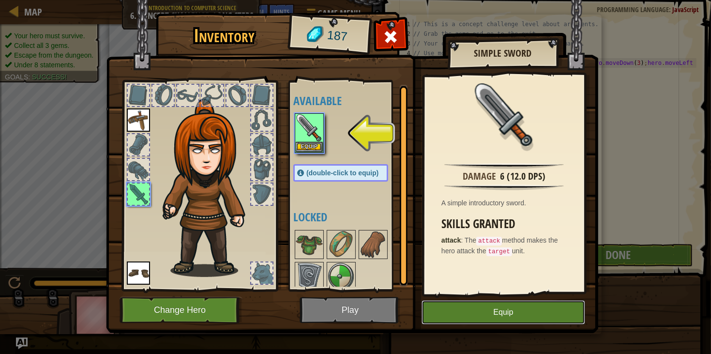
click at [462, 314] on button "Equip" at bounding box center [504, 312] width 164 height 24
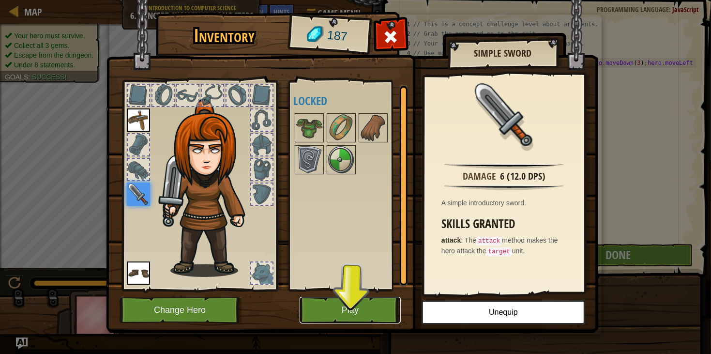
click at [374, 317] on button "Play" at bounding box center [350, 310] width 101 height 27
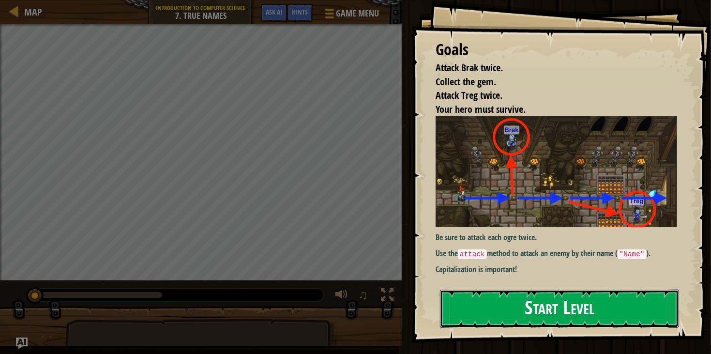
click at [482, 290] on button "Start Level" at bounding box center [559, 309] width 239 height 38
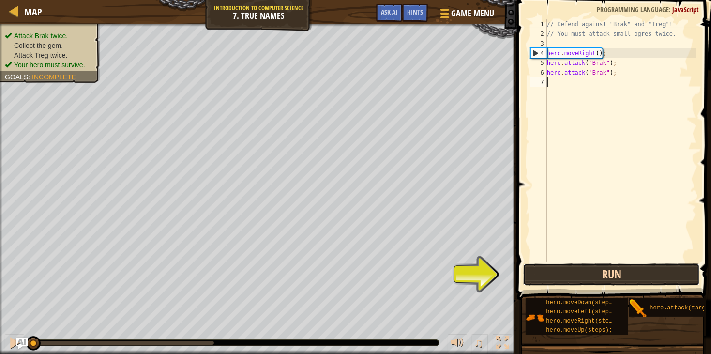
click at [590, 270] on button "Run" at bounding box center [611, 274] width 177 height 22
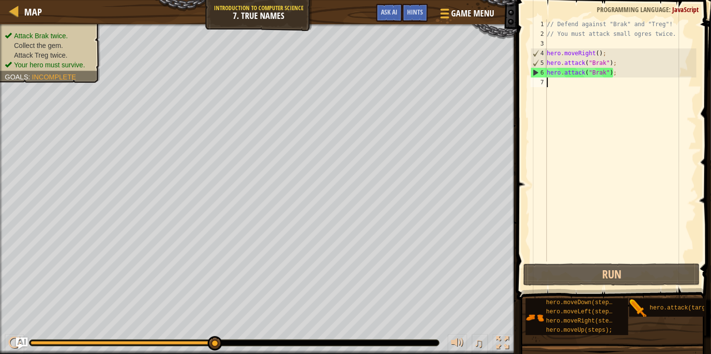
scroll to position [4, 0]
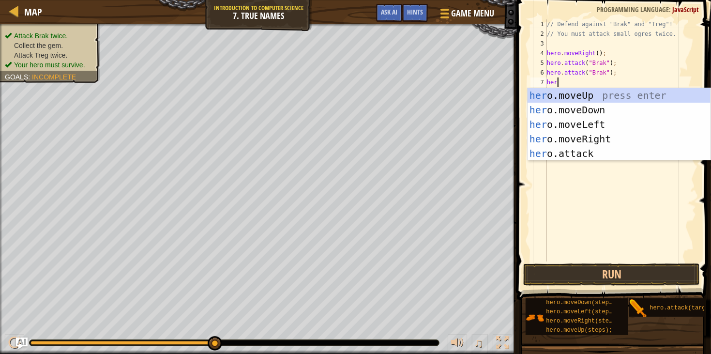
type textarea "hero"
click at [589, 139] on div "hero .moveUp press enter hero .moveDown press enter hero .moveLeft press enter …" at bounding box center [619, 139] width 183 height 102
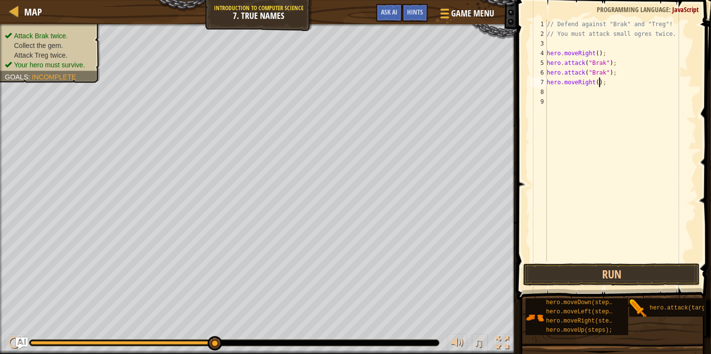
click at [600, 82] on div "// Defend against "Brak" and "Treg"! // You must attack small ogres twice. hero…" at bounding box center [621, 149] width 152 height 261
type textarea "hero.moveRight(2);"
click at [568, 276] on button "Run" at bounding box center [611, 274] width 177 height 22
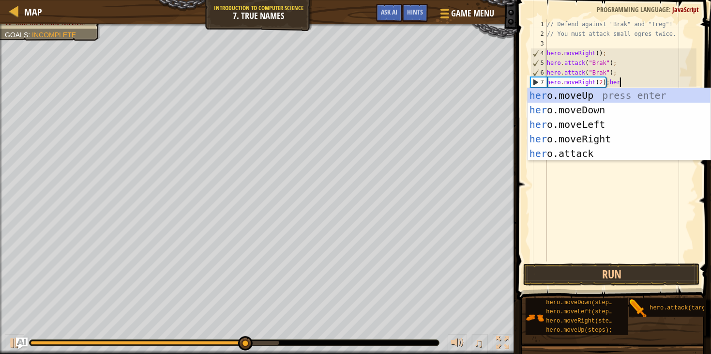
scroll to position [4, 5]
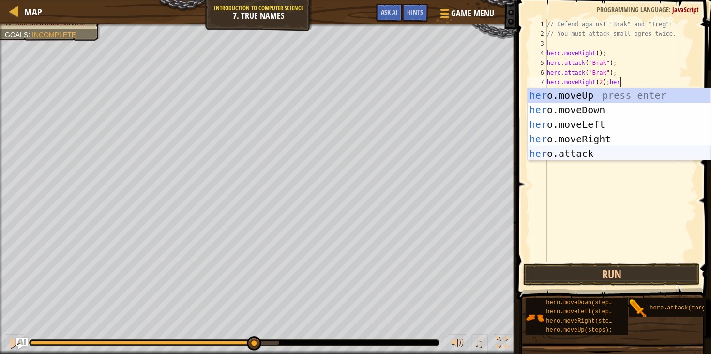
click at [567, 157] on div "her o.moveUp press enter her o.moveDown press enter her o.moveLeft press enter …" at bounding box center [619, 139] width 183 height 102
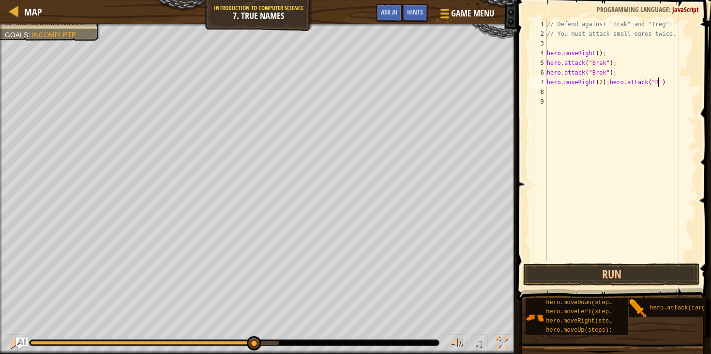
scroll to position [4, 9]
click at [690, 83] on div "// Defend against "Brak" and "Treg"! // You must attack small ogres twice. hero…" at bounding box center [621, 149] width 152 height 261
click at [603, 267] on button "Run" at bounding box center [611, 274] width 177 height 22
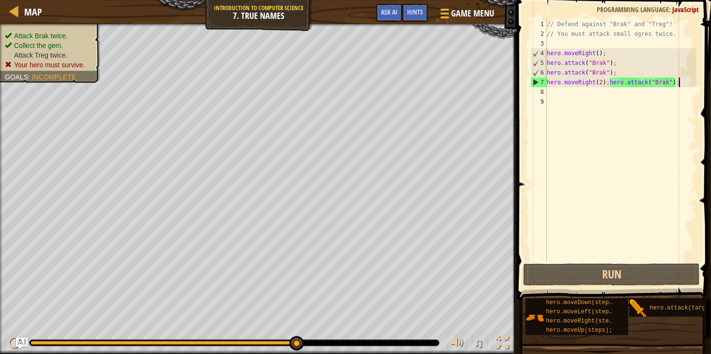
click at [670, 83] on div "// Defend against "Brak" and "Treg"! // You must attack small ogres twice. hero…" at bounding box center [621, 149] width 152 height 261
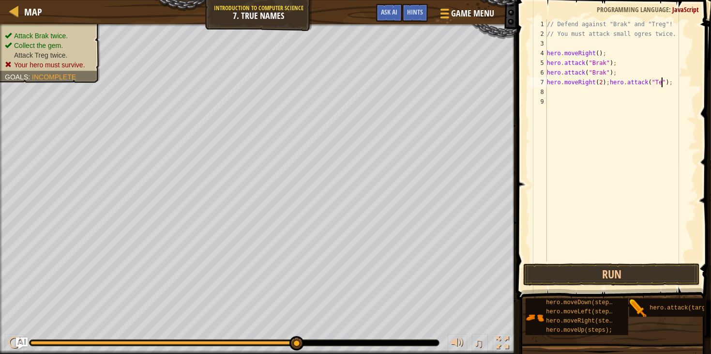
scroll to position [4, 9]
click at [602, 81] on div "// Defend against "Brak" and "Treg"! // You must attack small ogres twice. hero…" at bounding box center [621, 149] width 152 height 261
click at [607, 268] on button "Run" at bounding box center [611, 274] width 177 height 22
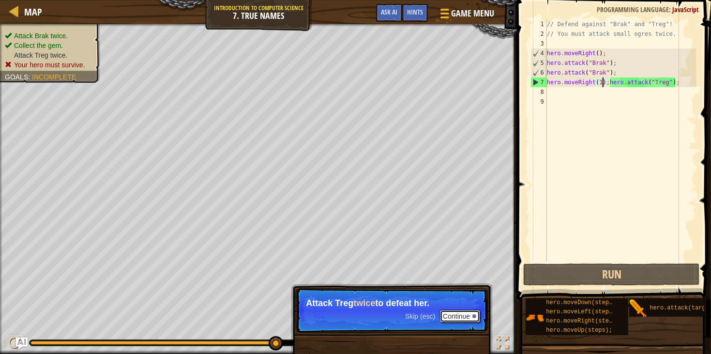
click at [471, 314] on button "Continue" at bounding box center [460, 316] width 40 height 13
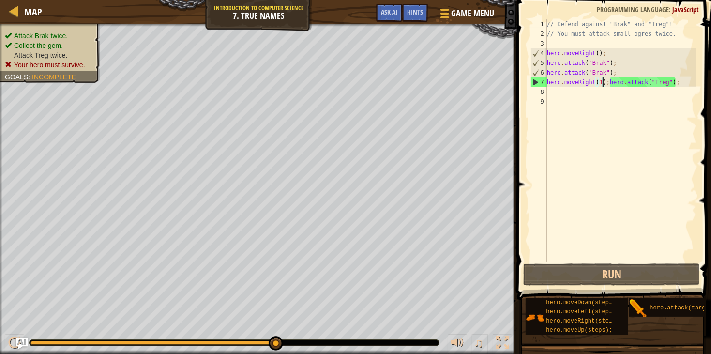
click at [688, 80] on div "// Defend against "Brak" and "Treg"! // You must attack small ogres twice. hero…" at bounding box center [621, 149] width 152 height 261
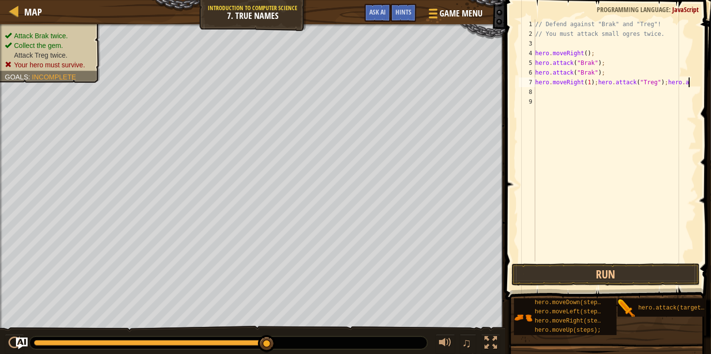
scroll to position [4, 12]
type textarea "hero.moveRight(1);hero.attack("Treg");hero.att"
